Goal: Task Accomplishment & Management: Manage account settings

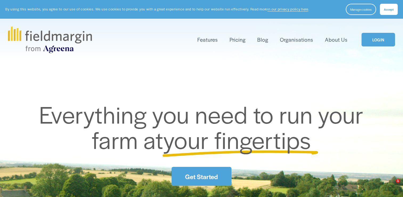
click at [384, 39] on link "LOGIN" at bounding box center [378, 40] width 34 height 14
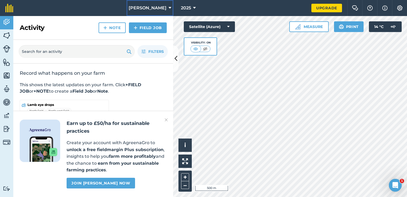
click at [157, 6] on span "[PERSON_NAME]" at bounding box center [148, 8] width 38 height 6
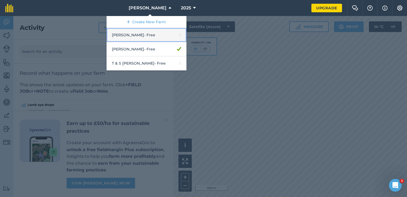
click at [149, 35] on link "[PERSON_NAME] - Free" at bounding box center [147, 35] width 80 height 14
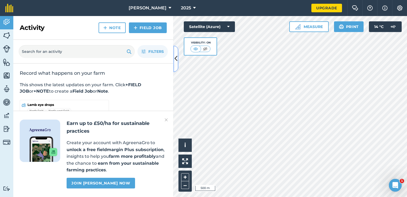
click at [178, 59] on button at bounding box center [175, 58] width 5 height 27
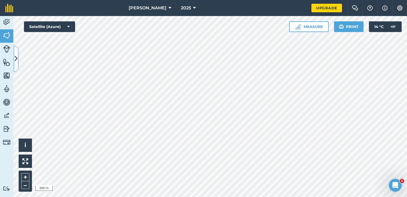
click at [17, 58] on icon at bounding box center [16, 58] width 3 height 9
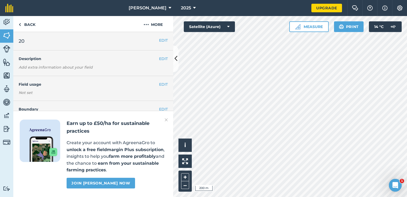
click at [166, 119] on img at bounding box center [166, 119] width 3 height 6
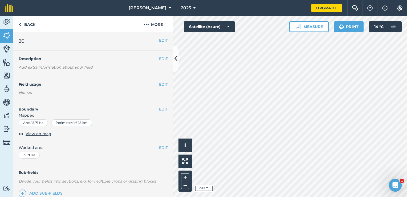
click at [97, 112] on span "Mapped" at bounding box center [93, 115] width 160 height 6
click at [32, 28] on link "Back" at bounding box center [26, 24] width 27 height 16
click at [42, 28] on div "Back More" at bounding box center [93, 24] width 160 height 16
click at [36, 26] on link "Back" at bounding box center [26, 24] width 27 height 16
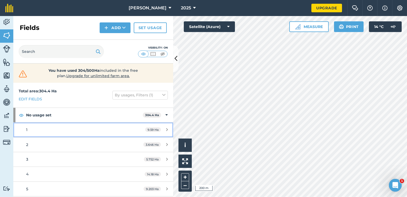
click at [42, 127] on div "1" at bounding box center [76, 130] width 100 height 6
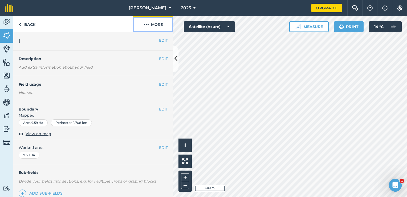
click at [161, 27] on button "More" at bounding box center [153, 24] width 40 height 16
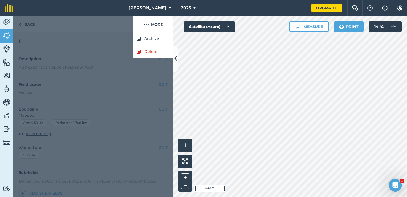
click at [147, 67] on div at bounding box center [93, 114] width 160 height 165
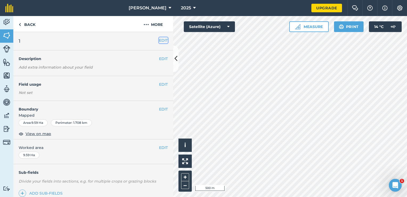
click at [159, 38] on button "EDIT" at bounding box center [163, 40] width 9 height 6
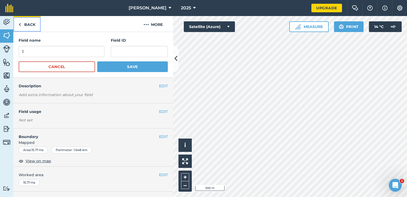
click at [31, 25] on link "Back" at bounding box center [26, 24] width 27 height 16
click at [26, 28] on link "Back" at bounding box center [26, 24] width 27 height 16
click at [81, 70] on button "Cancel" at bounding box center [57, 66] width 76 height 11
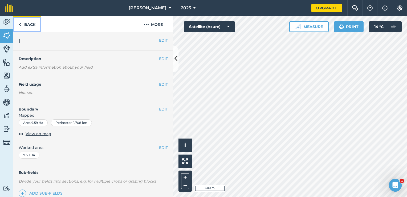
click at [28, 27] on link "Back" at bounding box center [26, 24] width 27 height 16
click at [159, 39] on button "EDIT" at bounding box center [163, 40] width 9 height 6
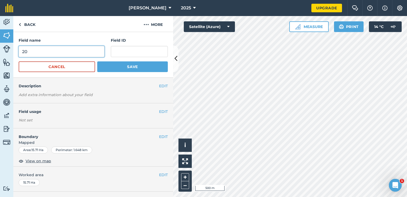
click at [82, 51] on input "20" at bounding box center [62, 51] width 86 height 11
type input "shears"
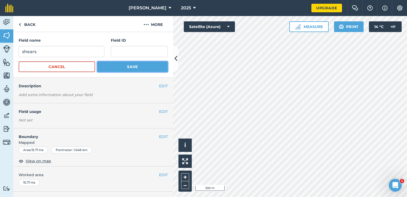
click at [116, 67] on button "Save" at bounding box center [132, 66] width 71 height 11
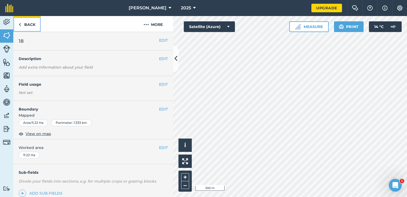
click at [32, 27] on link "Back" at bounding box center [26, 24] width 27 height 16
click at [163, 42] on button "EDIT" at bounding box center [163, 40] width 9 height 6
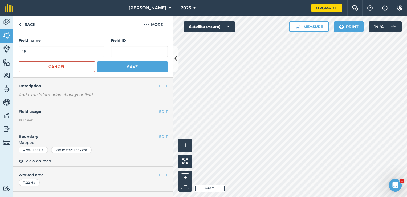
click at [83, 60] on form "Field name 18 Field ID Cancel Save" at bounding box center [93, 54] width 149 height 35
click at [85, 53] on input "18" at bounding box center [62, 51] width 86 height 11
type input "1"
type input "[PERSON_NAME]"
click at [103, 62] on button "Save" at bounding box center [132, 66] width 71 height 11
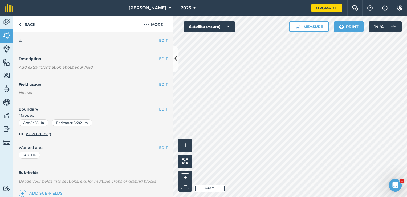
click at [156, 36] on div "EDIT 4" at bounding box center [93, 41] width 160 height 18
click at [159, 40] on button "EDIT" at bounding box center [163, 40] width 9 height 6
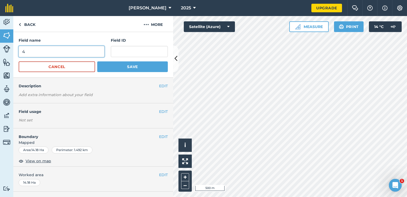
click at [84, 55] on input "4" at bounding box center [62, 51] width 86 height 11
type input "[GEOGRAPHIC_DATA]"
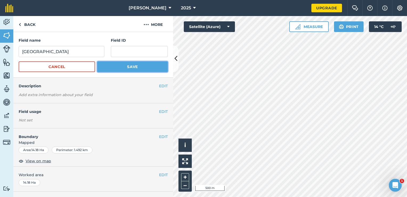
click at [124, 63] on button "Save" at bounding box center [132, 66] width 71 height 11
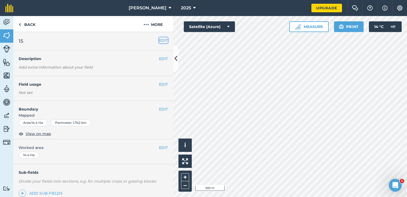
click at [159, 38] on button "EDIT" at bounding box center [163, 40] width 9 height 6
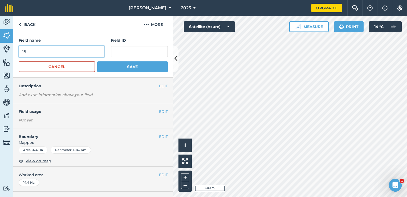
click at [81, 56] on input "15" at bounding box center [62, 51] width 86 height 11
type input "1"
type input "Rail"
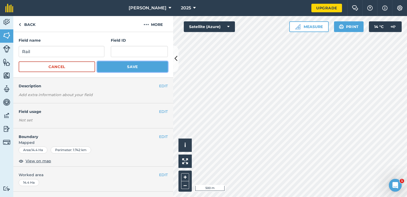
click at [129, 67] on button "Save" at bounding box center [132, 66] width 71 height 11
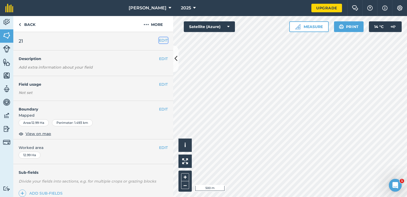
click at [161, 41] on button "EDIT" at bounding box center [163, 40] width 9 height 6
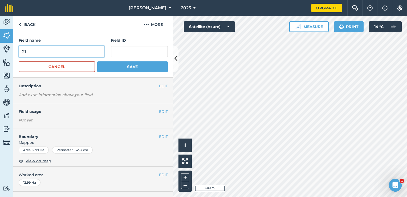
click at [76, 52] on input "21" at bounding box center [62, 51] width 86 height 11
type input "2"
type input "Horse shoe"
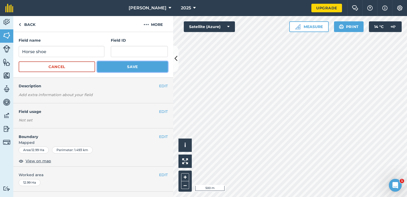
click at [143, 71] on button "Save" at bounding box center [132, 66] width 71 height 11
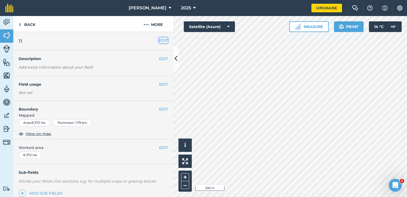
click at [159, 40] on button "EDIT" at bounding box center [163, 40] width 9 height 6
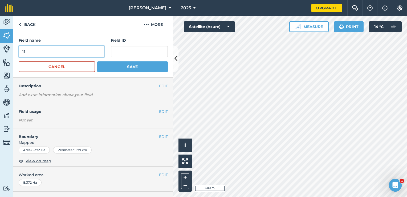
click at [71, 46] on input "11" at bounding box center [62, 51] width 86 height 11
type input "1"
type input "L shape"
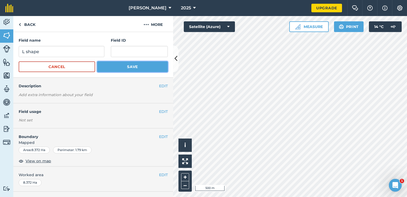
click at [110, 65] on button "Save" at bounding box center [132, 66] width 71 height 11
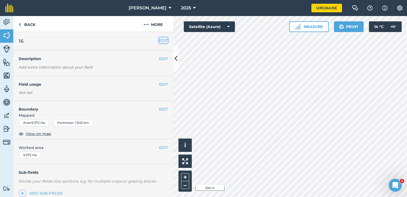
click at [163, 42] on button "EDIT" at bounding box center [163, 40] width 9 height 6
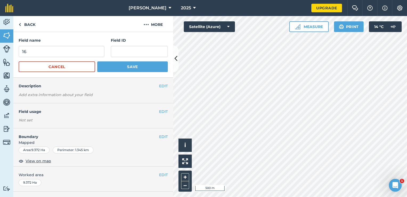
click at [85, 58] on form "Field name 16 Field ID Cancel Save" at bounding box center [93, 54] width 149 height 35
click at [70, 52] on input "16" at bounding box center [62, 51] width 86 height 11
type input "1"
type input "Little innings"
click at [108, 62] on button "Save" at bounding box center [132, 66] width 71 height 11
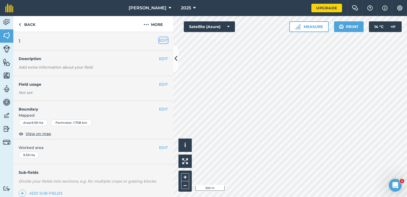
click at [159, 41] on button "EDIT" at bounding box center [163, 40] width 9 height 6
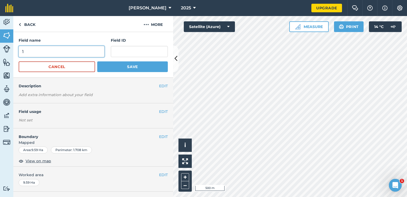
click at [92, 47] on input "1" at bounding box center [62, 51] width 86 height 11
type input "North Big Innings"
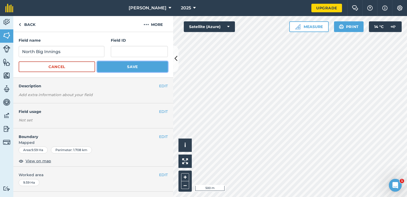
click at [112, 67] on button "Save" at bounding box center [132, 66] width 71 height 11
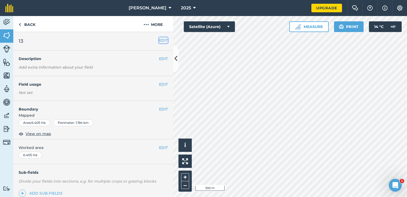
click at [160, 39] on button "EDIT" at bounding box center [163, 40] width 9 height 6
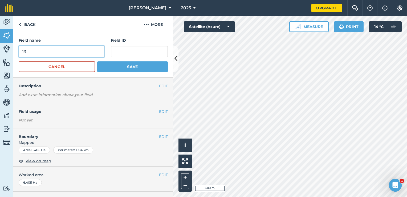
click at [77, 48] on input "13" at bounding box center [62, 51] width 86 height 11
type input "1"
type input "South Big Innings"
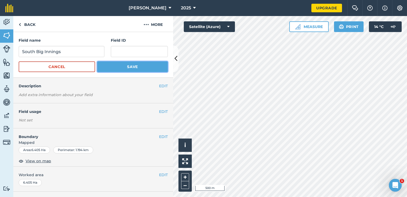
click at [119, 69] on button "Save" at bounding box center [132, 66] width 71 height 11
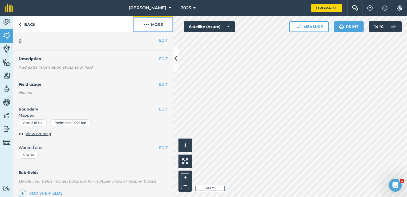
click at [157, 25] on button "More" at bounding box center [153, 24] width 40 height 16
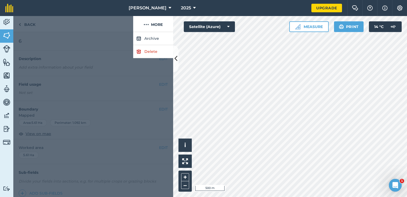
click at [104, 40] on div at bounding box center [93, 114] width 160 height 165
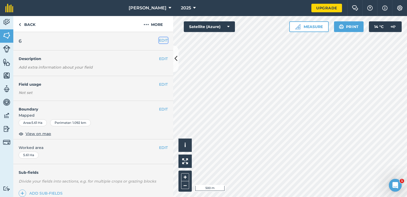
click at [159, 41] on button "EDIT" at bounding box center [163, 40] width 9 height 6
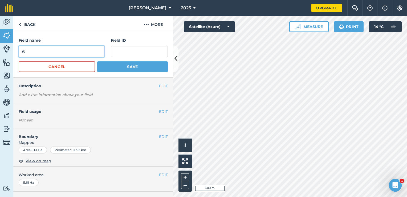
click at [96, 54] on input "6" at bounding box center [62, 51] width 86 height 11
click at [90, 51] on input "100 Acres" at bounding box center [62, 51] width 86 height 11
type input "100 Acres north"
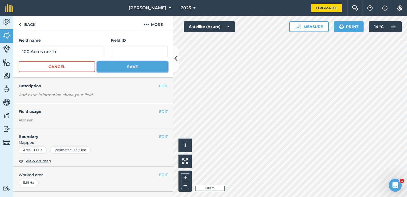
click at [130, 66] on button "Save" at bounding box center [132, 66] width 71 height 11
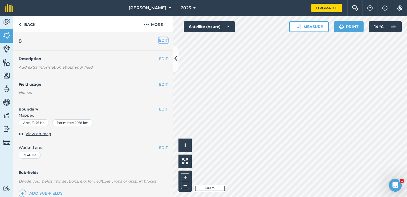
click at [161, 41] on button "EDIT" at bounding box center [163, 40] width 9 height 6
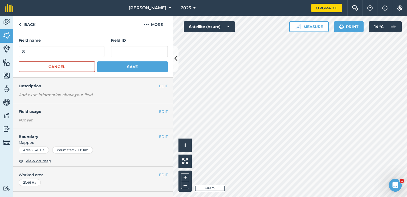
click at [97, 57] on form "Field name 8 Field ID Cancel Save" at bounding box center [93, 54] width 149 height 35
click at [87, 53] on input "8" at bounding box center [62, 51] width 86 height 11
type input "100 Acres South"
click at [116, 66] on button "Save" at bounding box center [132, 66] width 71 height 11
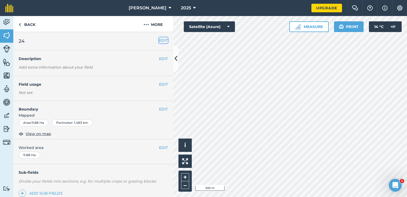
click at [161, 42] on button "EDIT" at bounding box center [163, 40] width 9 height 6
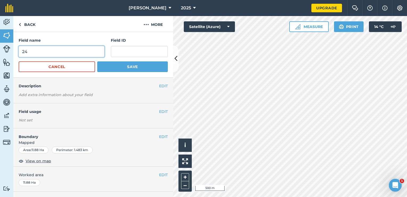
click at [87, 51] on input "24" at bounding box center [62, 51] width 86 height 11
type input "2"
type input "60 Acres"
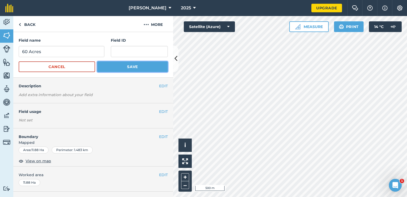
click at [125, 69] on button "Save" at bounding box center [132, 66] width 71 height 11
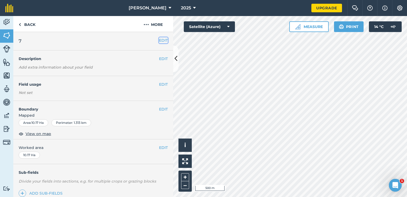
click at [159, 43] on button "EDIT" at bounding box center [163, 40] width 9 height 6
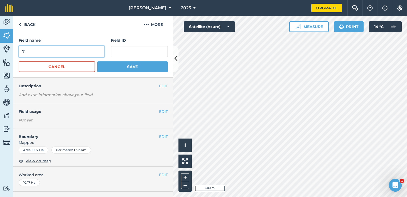
click at [83, 52] on input "7" at bounding box center [62, 51] width 86 height 11
type input "[GEOGRAPHIC_DATA]"
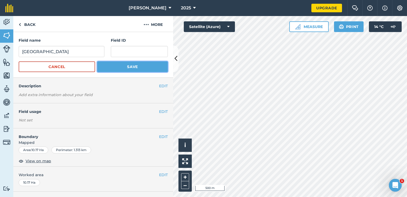
click at [103, 67] on button "Save" at bounding box center [132, 66] width 71 height 11
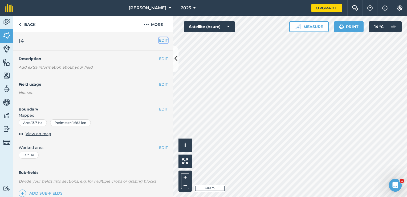
click at [159, 43] on button "EDIT" at bounding box center [163, 40] width 9 height 6
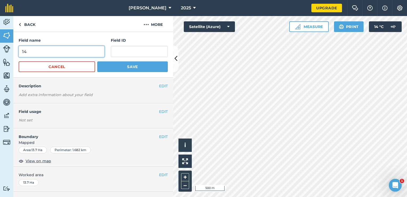
click at [80, 51] on input "14" at bounding box center [62, 51] width 86 height 11
type input "1"
type input "Horse Heads"
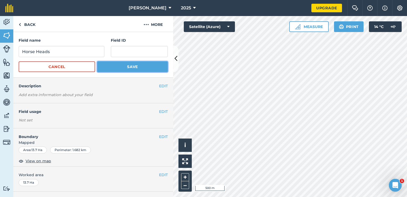
click at [144, 68] on button "Save" at bounding box center [132, 66] width 71 height 11
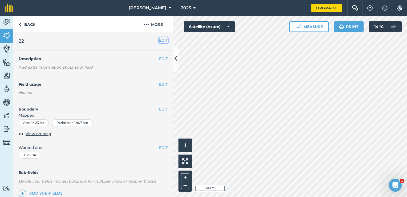
click at [160, 39] on button "EDIT" at bounding box center [163, 40] width 9 height 6
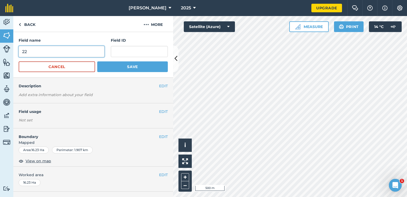
click at [93, 54] on input "22" at bounding box center [62, 51] width 86 height 11
type input "2"
type input "Smiths land"
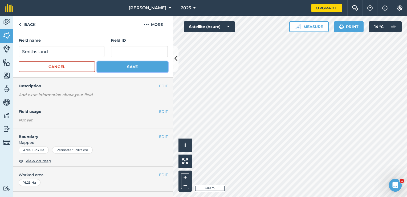
click at [123, 64] on button "Save" at bounding box center [132, 66] width 71 height 11
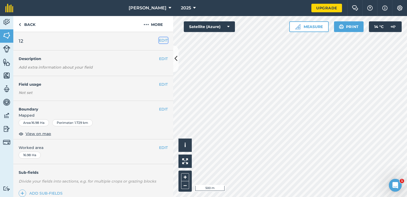
click at [160, 43] on button "EDIT" at bounding box center [163, 40] width 9 height 6
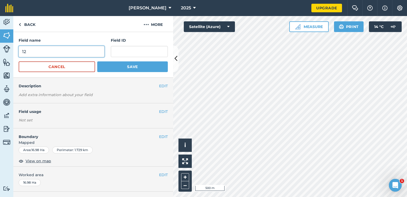
click at [86, 56] on input "12" at bounding box center [62, 51] width 86 height 11
type input "1"
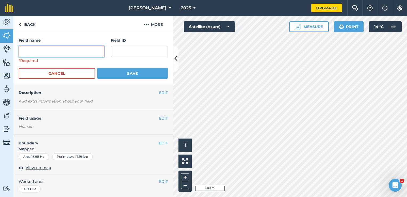
type input "$"
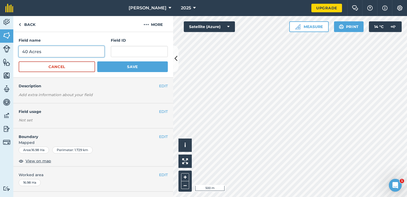
type input "40 Acres"
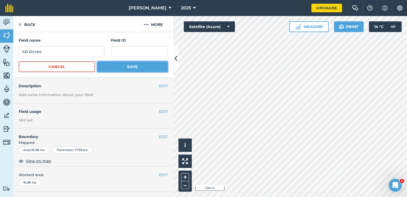
click at [108, 62] on button "Save" at bounding box center [132, 66] width 71 height 11
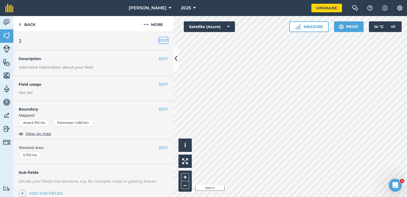
click at [160, 40] on button "EDIT" at bounding box center [163, 40] width 9 height 6
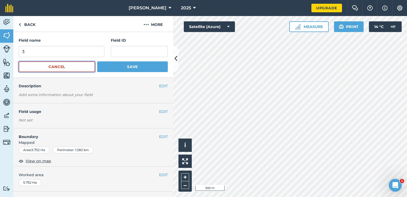
click at [89, 67] on button "Cancel" at bounding box center [57, 66] width 76 height 11
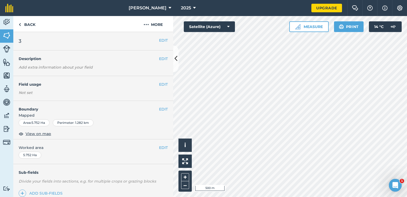
click at [154, 39] on h2 "3" at bounding box center [89, 40] width 140 height 7
click at [159, 40] on button "EDIT" at bounding box center [163, 40] width 9 height 6
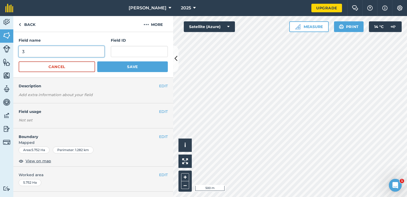
click at [79, 53] on input "3" at bounding box center [62, 51] width 86 height 11
type input "Broad water"
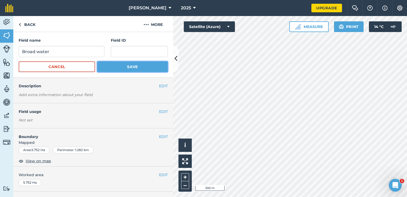
click at [118, 68] on button "Save" at bounding box center [132, 66] width 71 height 11
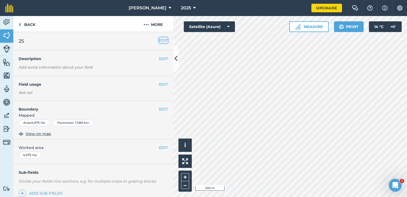
click at [160, 42] on button "EDIT" at bounding box center [163, 40] width 9 height 6
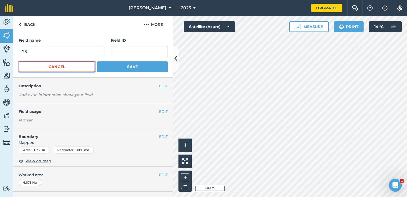
click at [60, 69] on button "Cancel" at bounding box center [57, 66] width 76 height 11
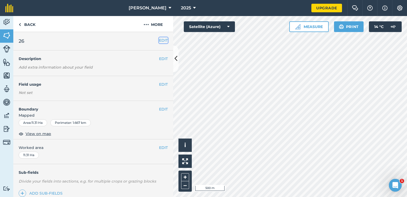
click at [160, 40] on button "EDIT" at bounding box center [163, 40] width 9 height 6
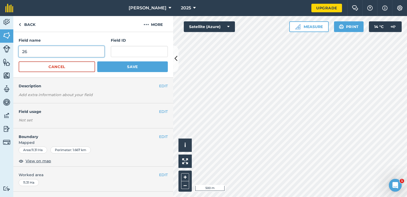
click at [89, 54] on input "26" at bounding box center [62, 51] width 86 height 11
type input "2"
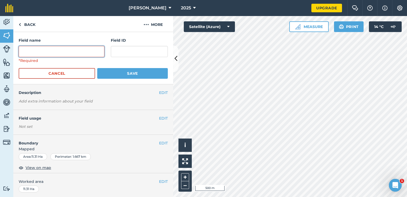
type input "B"
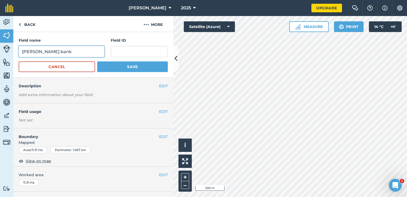
type input "[PERSON_NAME] bank"
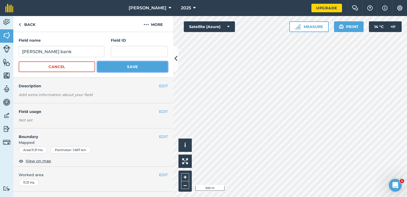
click at [115, 70] on button "Save" at bounding box center [132, 66] width 71 height 11
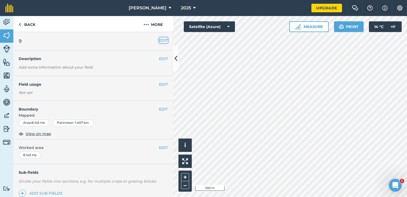
click at [160, 42] on button "EDIT" at bounding box center [163, 40] width 9 height 6
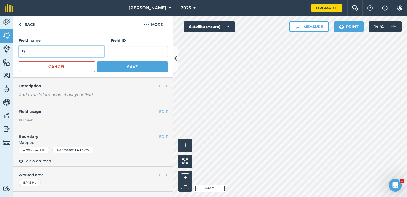
click at [72, 51] on input "9" at bounding box center [62, 51] width 86 height 11
type input "Wainway"
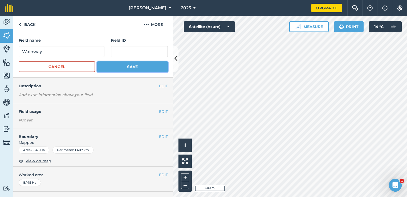
click at [121, 69] on button "Save" at bounding box center [132, 66] width 71 height 11
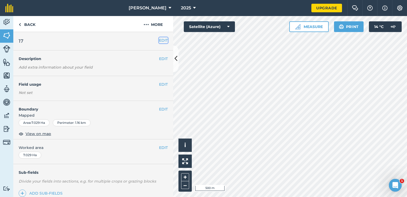
click at [159, 41] on button "EDIT" at bounding box center [163, 40] width 9 height 6
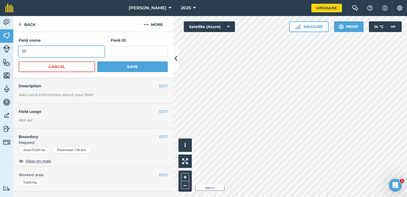
click at [92, 51] on input "17" at bounding box center [62, 51] width 86 height 11
type input "1"
type input "[GEOGRAPHIC_DATA]"
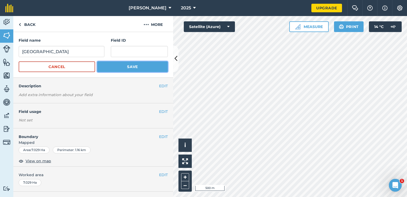
click at [119, 68] on button "Save" at bounding box center [132, 66] width 71 height 11
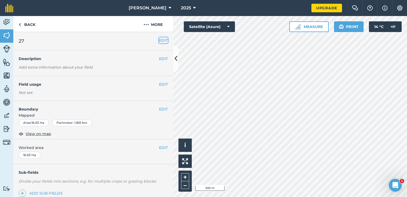
click at [159, 38] on button "EDIT" at bounding box center [163, 40] width 9 height 6
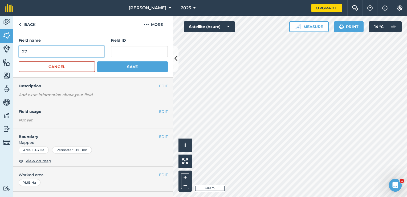
click at [76, 54] on input "27" at bounding box center [62, 51] width 86 height 11
type input "2"
type input "[GEOGRAPHIC_DATA]"
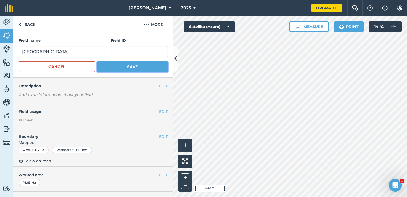
click at [102, 69] on button "Save" at bounding box center [132, 66] width 71 height 11
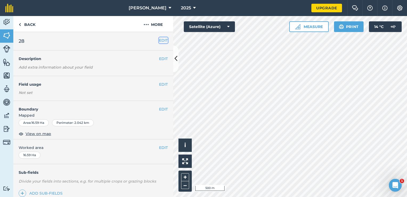
click at [159, 41] on button "EDIT" at bounding box center [163, 40] width 9 height 6
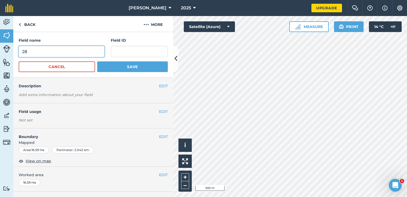
click at [70, 54] on input "28" at bounding box center [62, 51] width 86 height 11
type input "2"
type input "Pigs Creek"
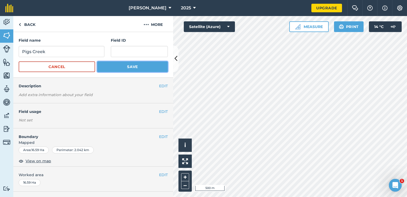
click at [129, 63] on button "Save" at bounding box center [132, 66] width 71 height 11
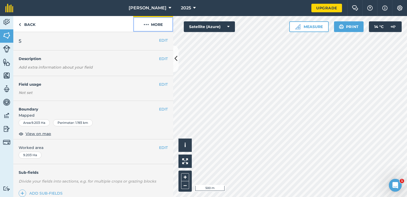
click at [155, 25] on button "More" at bounding box center [153, 24] width 40 height 16
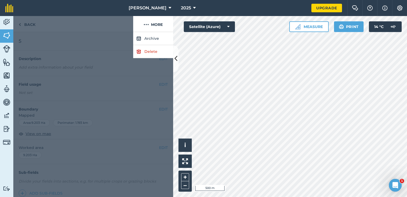
click at [136, 64] on div at bounding box center [93, 114] width 160 height 165
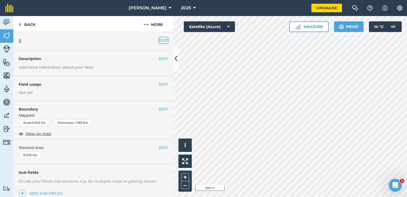
click at [159, 41] on button "EDIT" at bounding box center [163, 40] width 9 height 6
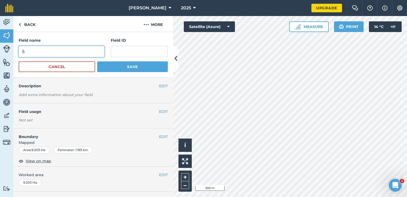
click at [85, 51] on input "5" at bounding box center [62, 51] width 86 height 11
type input "[GEOGRAPHIC_DATA]"
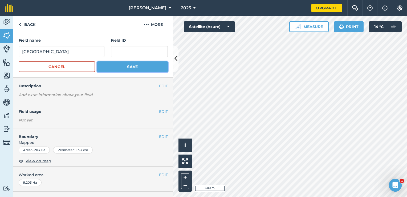
click at [114, 63] on button "Save" at bounding box center [132, 66] width 71 height 11
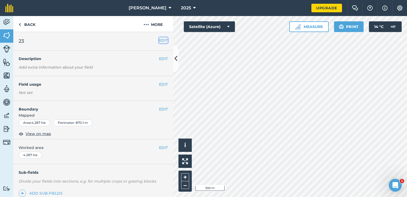
click at [160, 40] on button "EDIT" at bounding box center [163, 40] width 9 height 6
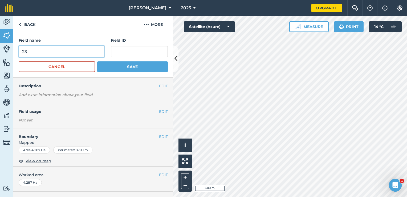
click at [62, 48] on input "23" at bounding box center [62, 51] width 86 height 11
type input "2"
type input "Oak [PERSON_NAME]"
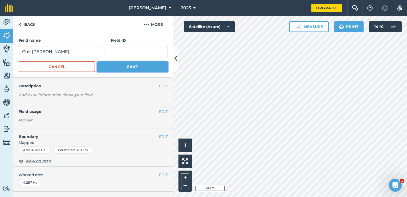
click at [118, 69] on button "Save" at bounding box center [132, 66] width 71 height 11
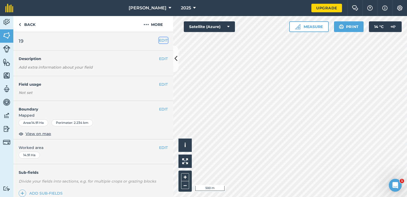
click at [163, 42] on button "EDIT" at bounding box center [163, 40] width 9 height 6
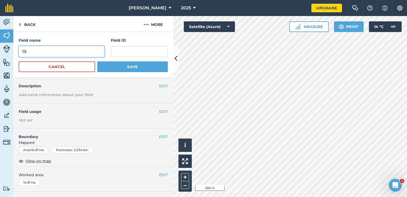
click at [76, 51] on input "19" at bounding box center [62, 51] width 86 height 11
type input "1"
type input "Kennet"
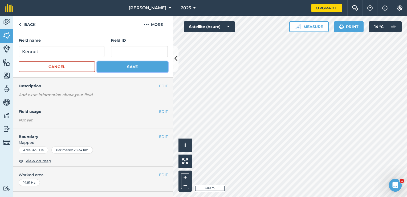
click at [111, 68] on button "Save" at bounding box center [132, 66] width 71 height 11
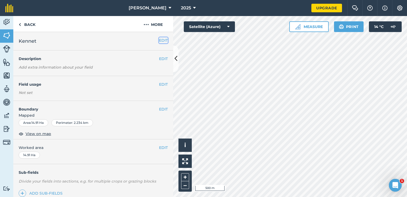
click at [161, 38] on button "EDIT" at bounding box center [163, 40] width 9 height 6
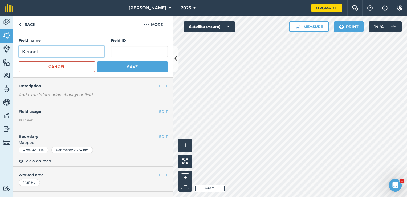
click at [89, 56] on input "Kennet" at bounding box center [62, 51] width 86 height 11
type input "Kennet Land"
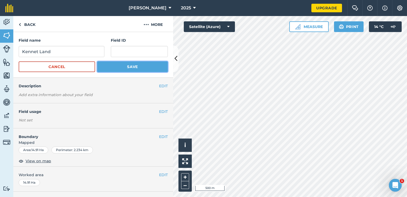
click at [103, 68] on button "Save" at bounding box center [132, 66] width 71 height 11
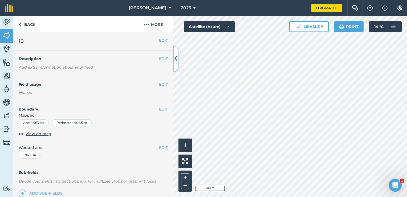
click at [175, 61] on icon at bounding box center [175, 58] width 3 height 9
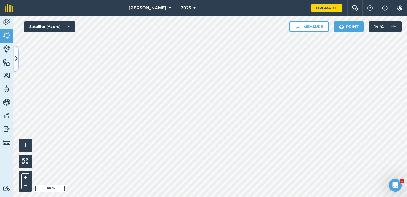
click at [17, 60] on icon at bounding box center [16, 58] width 3 height 9
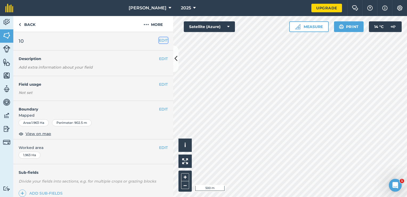
click at [160, 39] on button "EDIT" at bounding box center [163, 40] width 9 height 6
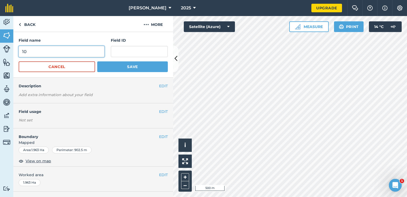
click at [97, 54] on input "10" at bounding box center [62, 51] width 86 height 11
type input "1"
type input "[GEOGRAPHIC_DATA]"
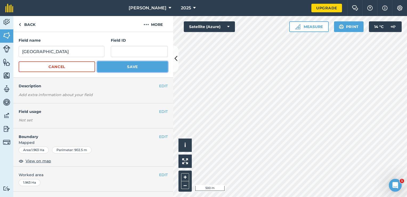
click at [118, 62] on button "Save" at bounding box center [132, 66] width 71 height 11
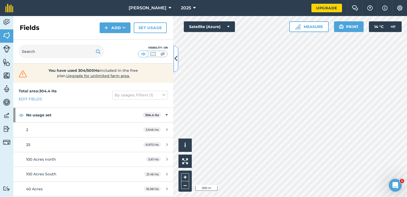
click at [178, 64] on button at bounding box center [175, 58] width 5 height 27
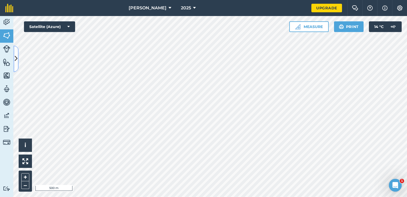
click at [16, 60] on icon at bounding box center [16, 58] width 3 height 9
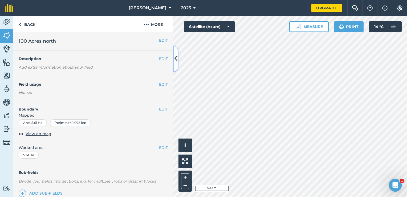
click at [176, 60] on icon at bounding box center [175, 58] width 3 height 9
